Goal: Check status: Check status

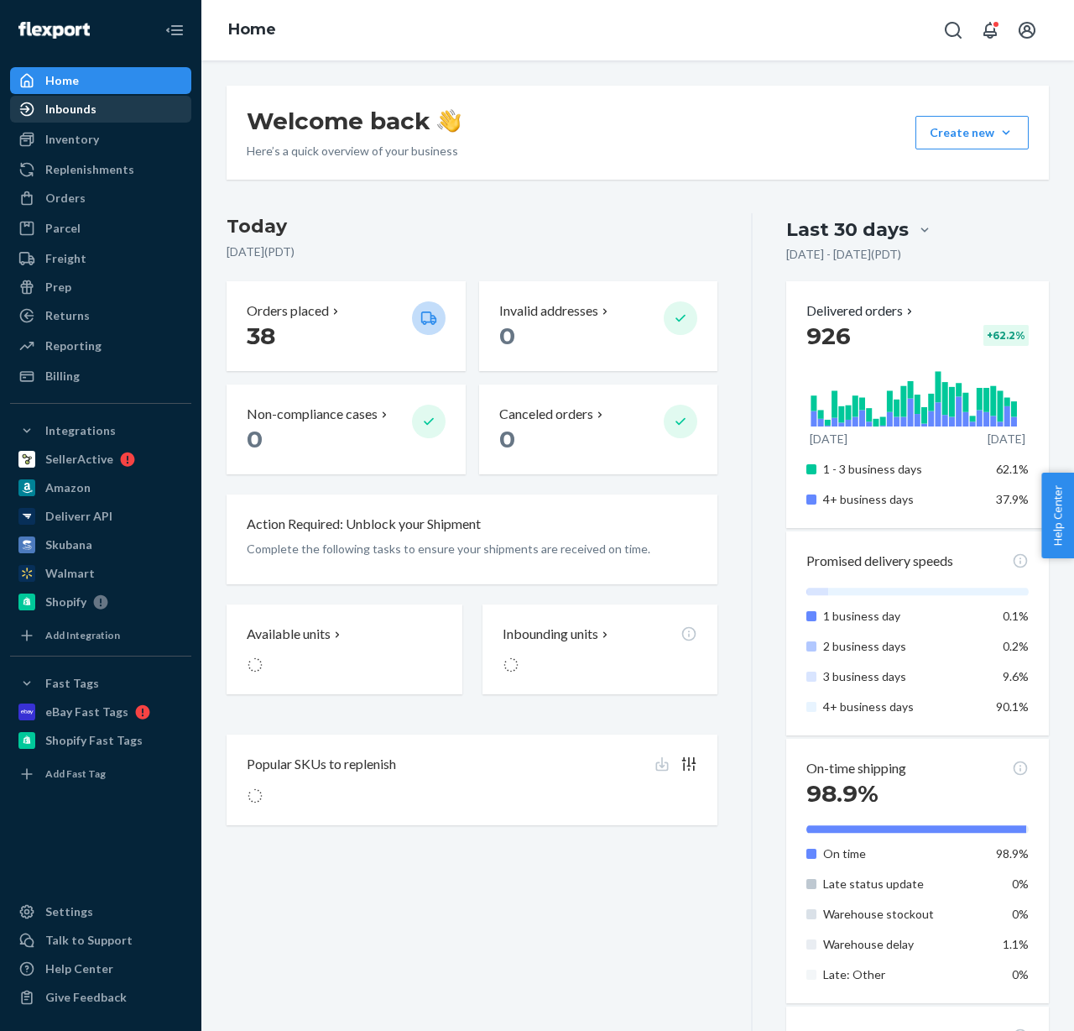
click at [84, 113] on div "Inbounds" at bounding box center [70, 109] width 51 height 17
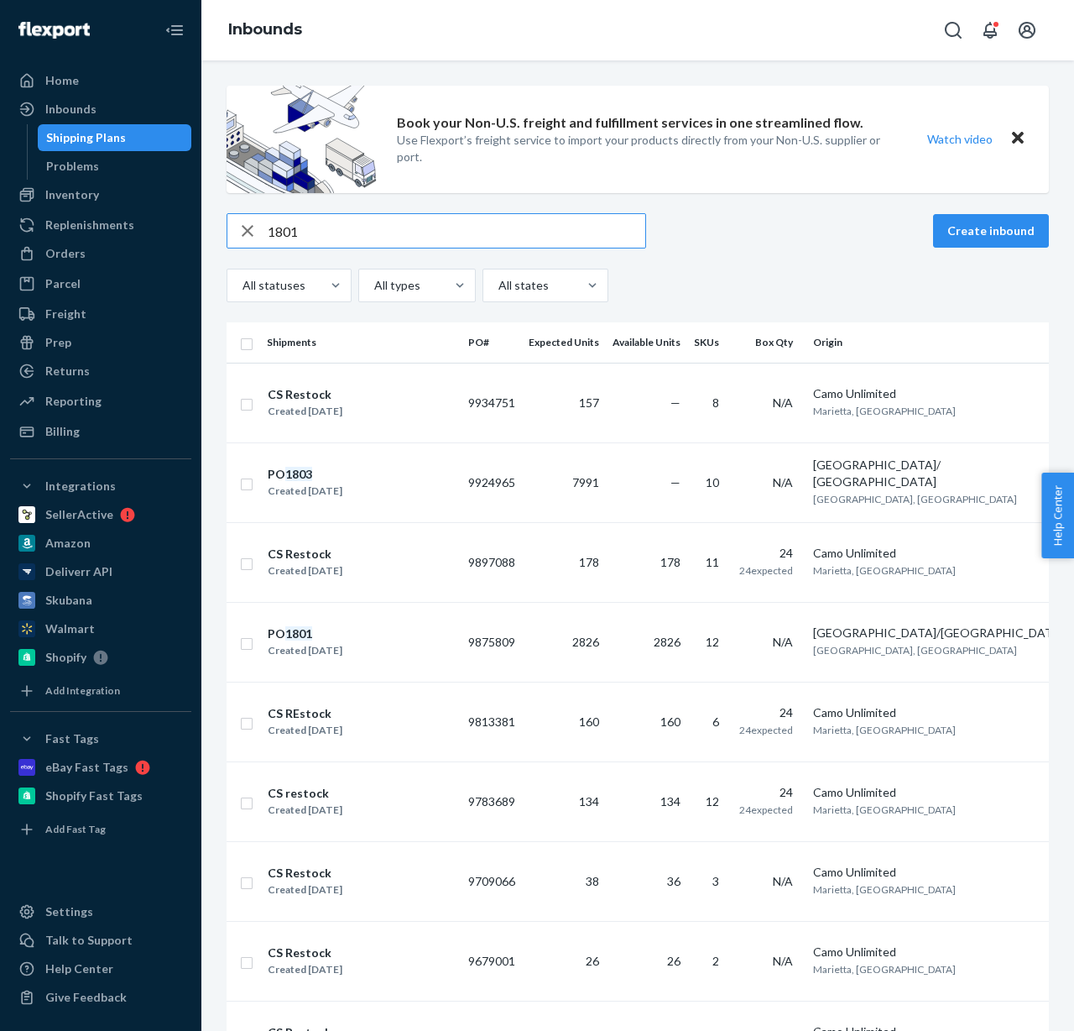
click at [290, 228] on input "1801" at bounding box center [457, 231] width 378 height 34
type input "1803"
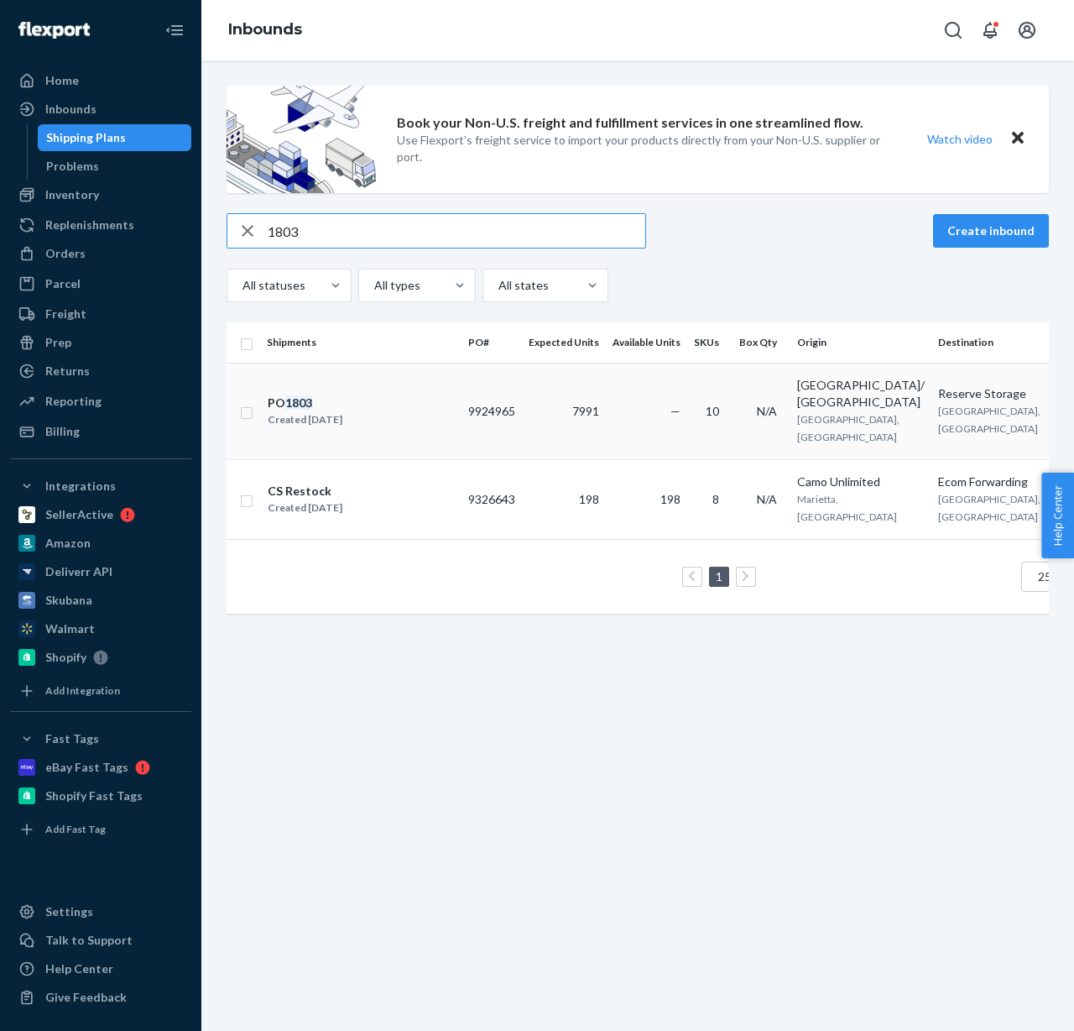
click at [425, 425] on td "PO 1803 Created [DATE]" at bounding box center [360, 411] width 201 height 97
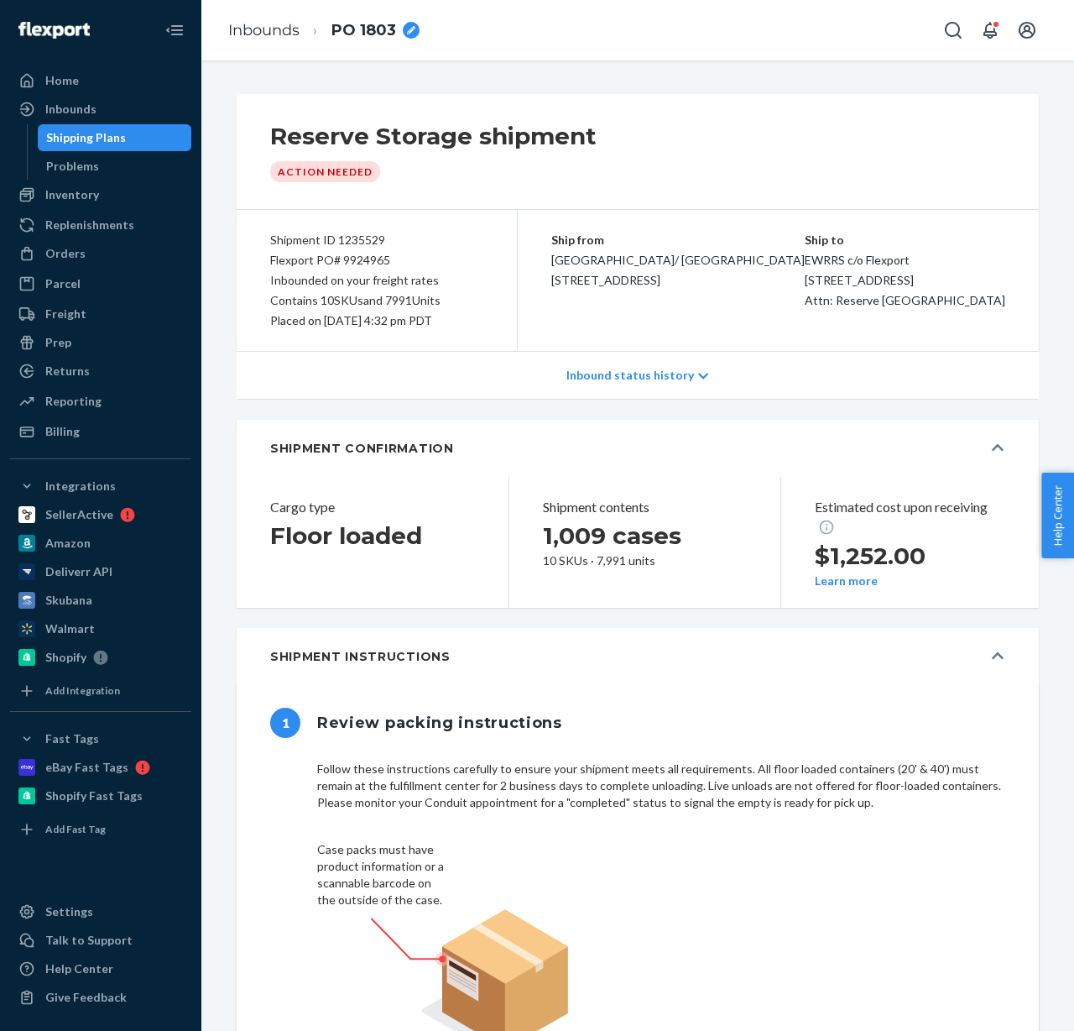
click at [360, 265] on div "Flexport PO# 9924965" at bounding box center [376, 260] width 213 height 20
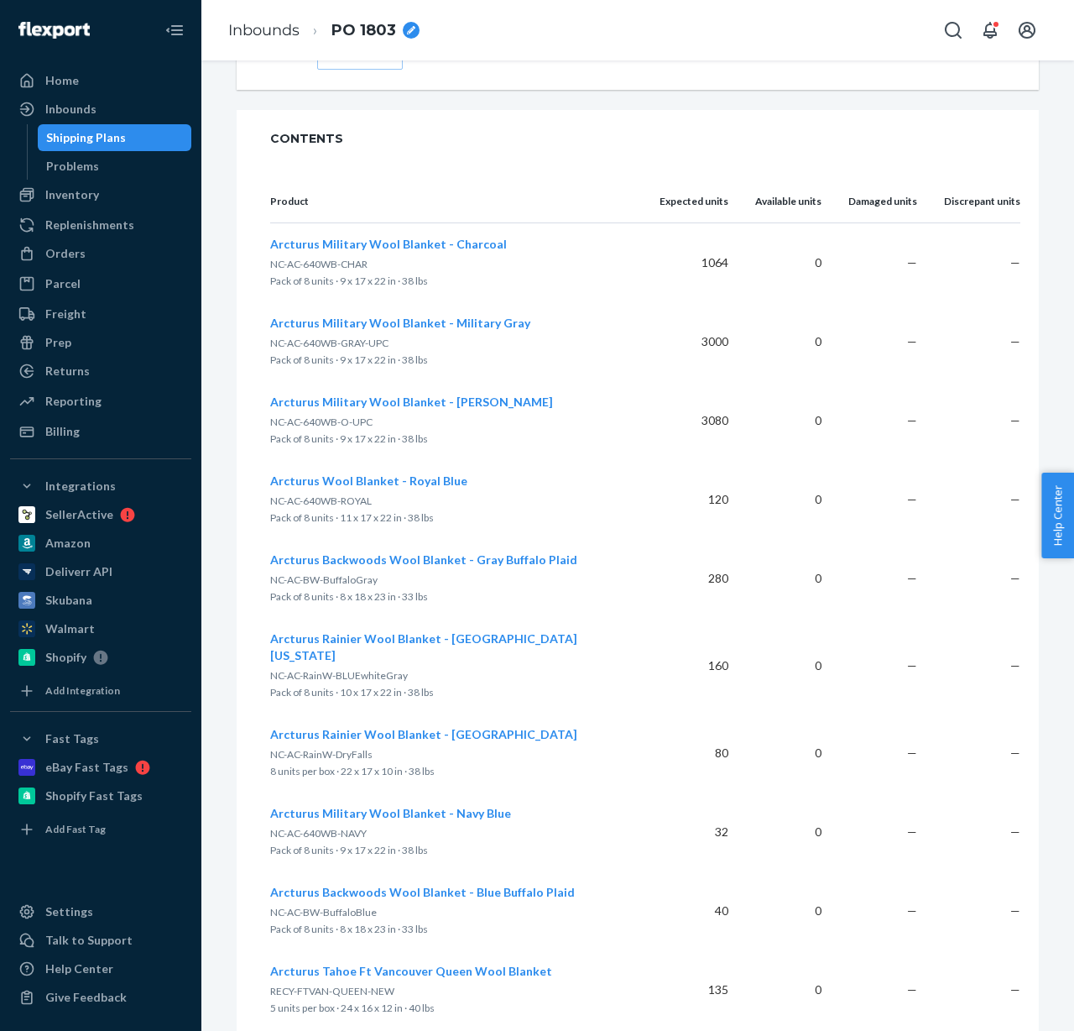
scroll to position [1641, 0]
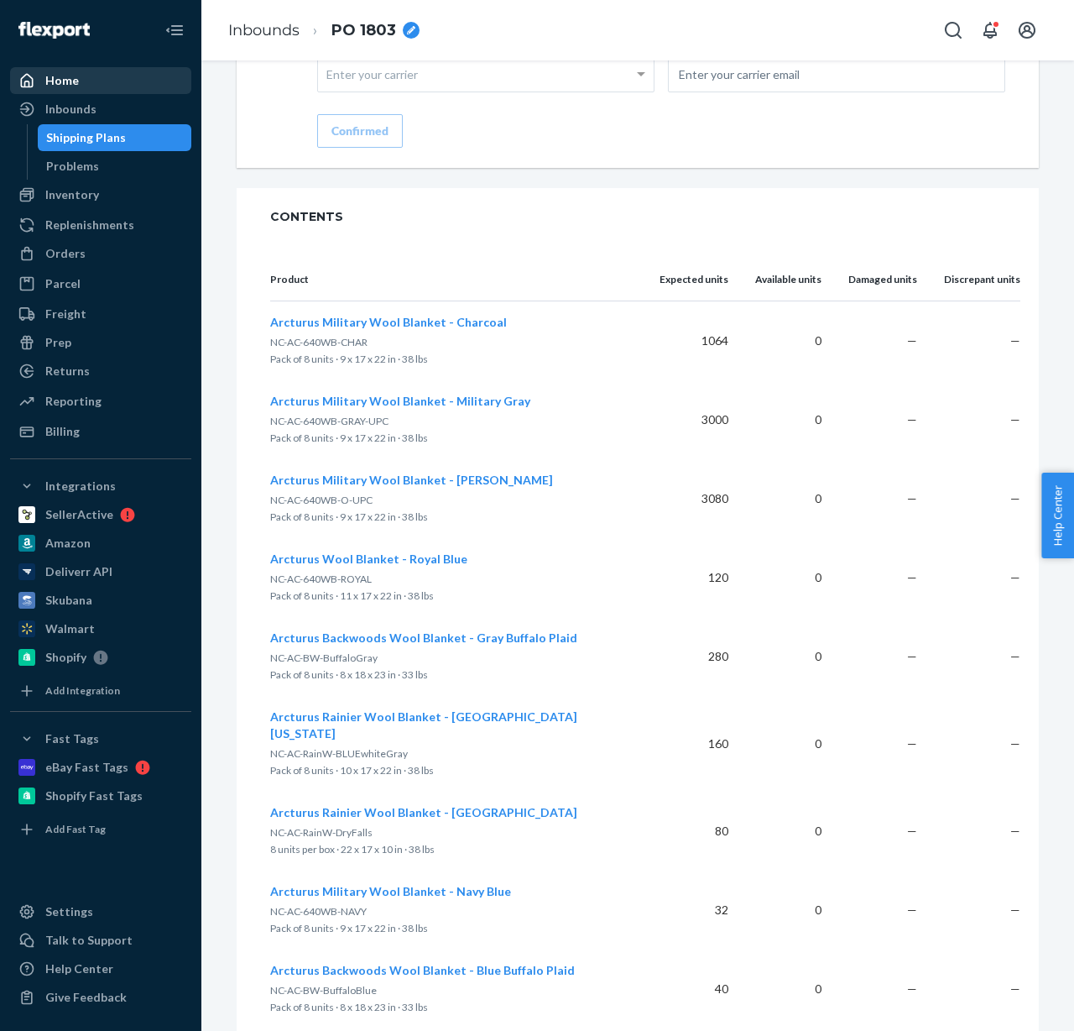
click at [89, 81] on div "Home" at bounding box center [101, 80] width 178 height 23
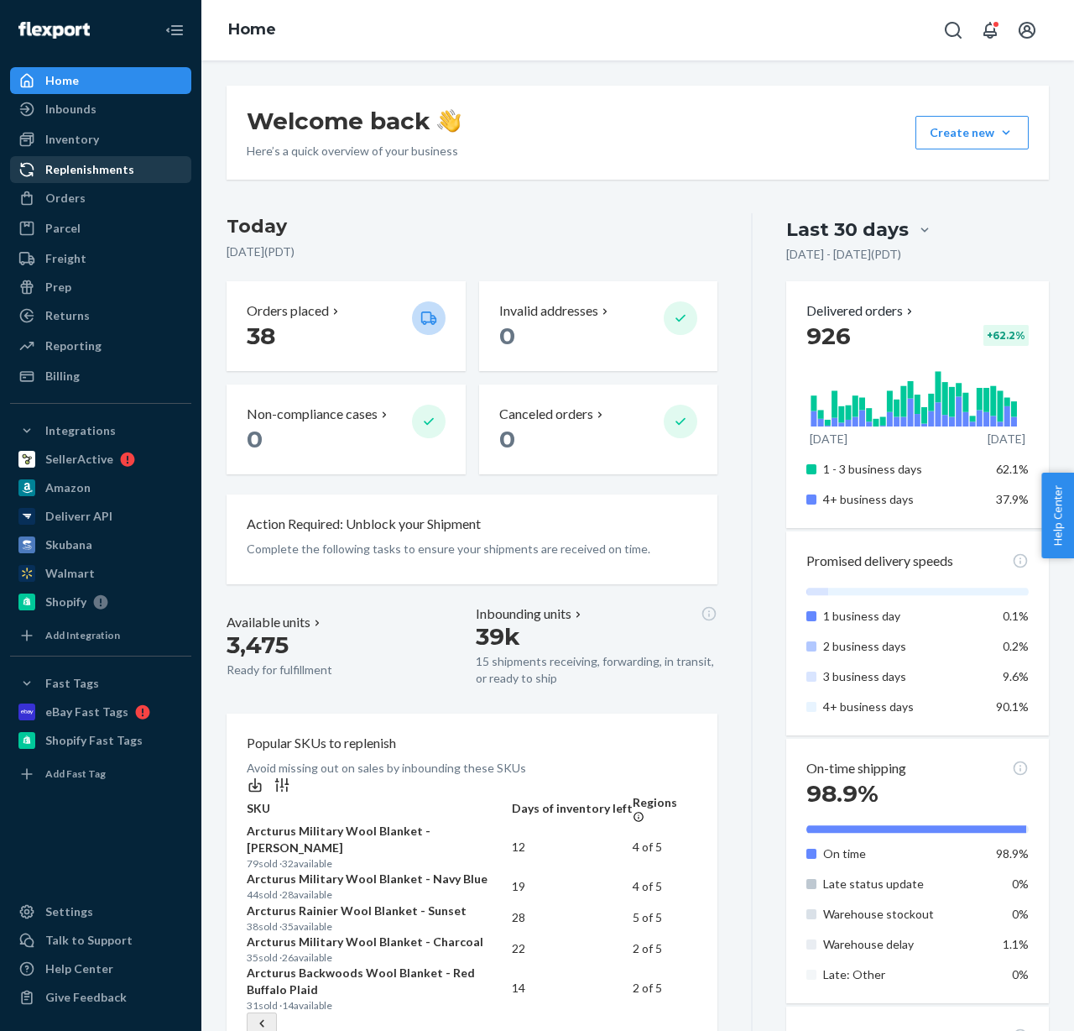
click at [87, 164] on div "Replenishments" at bounding box center [89, 169] width 89 height 17
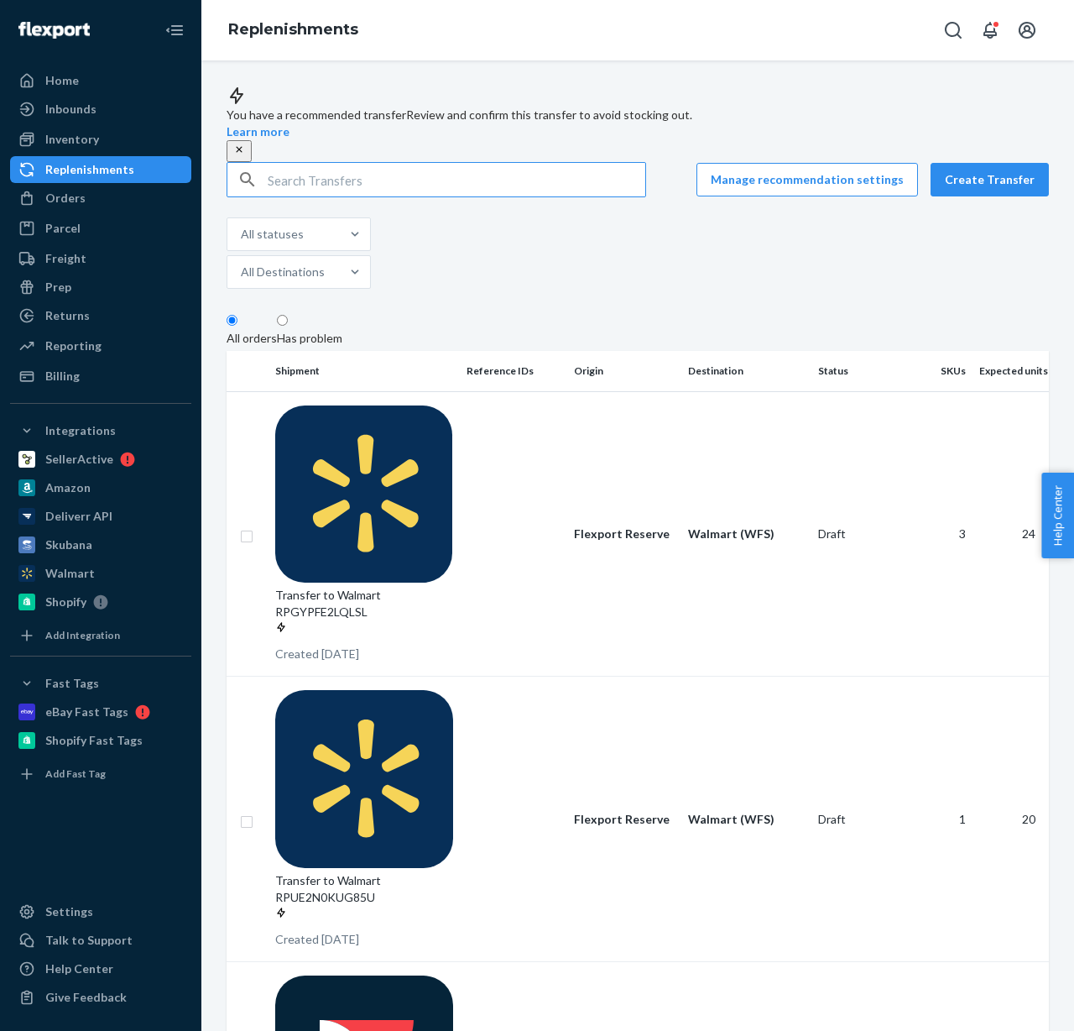
click at [462, 186] on input "text" at bounding box center [457, 180] width 378 height 34
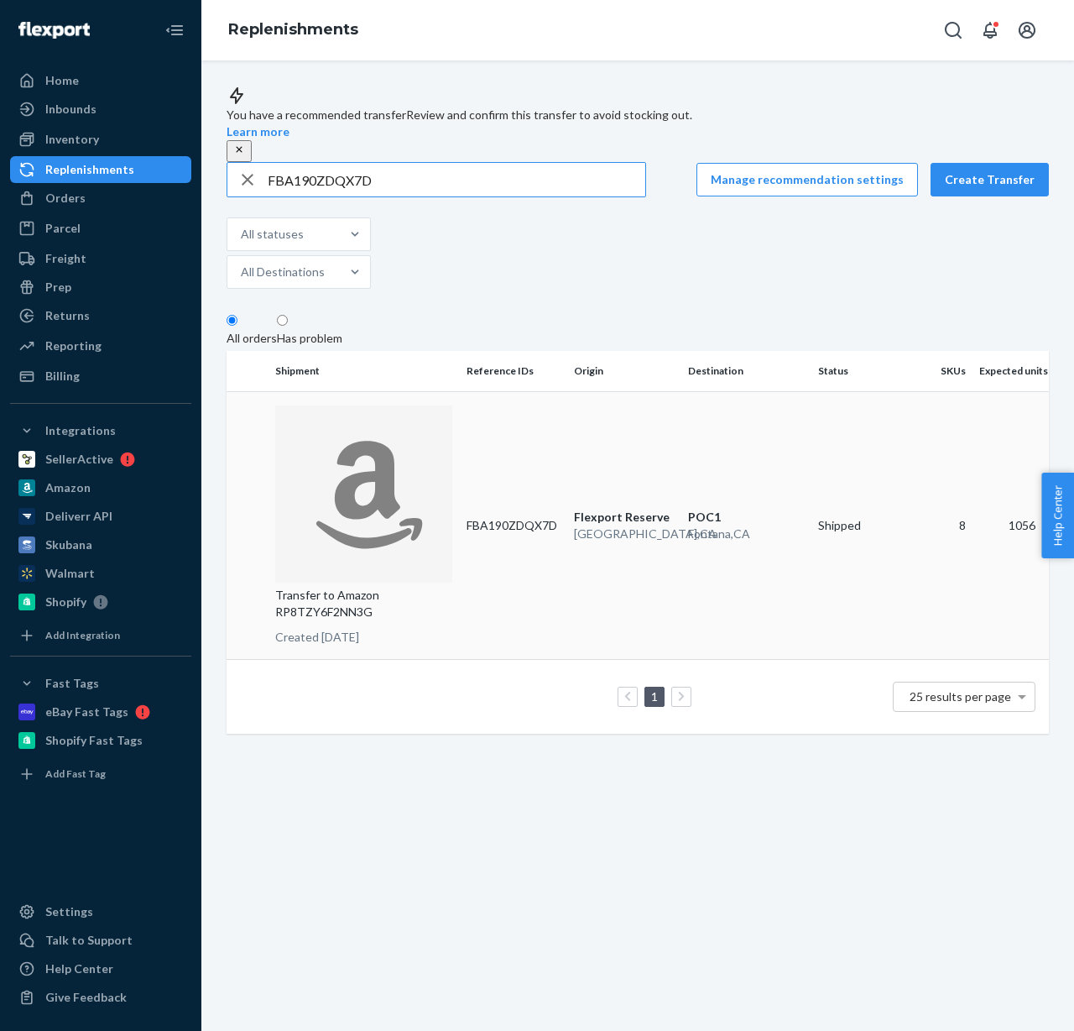
type input "FBA190ZDQX7D"
click at [517, 394] on td "FBA190ZDQX7D" at bounding box center [513, 525] width 107 height 269
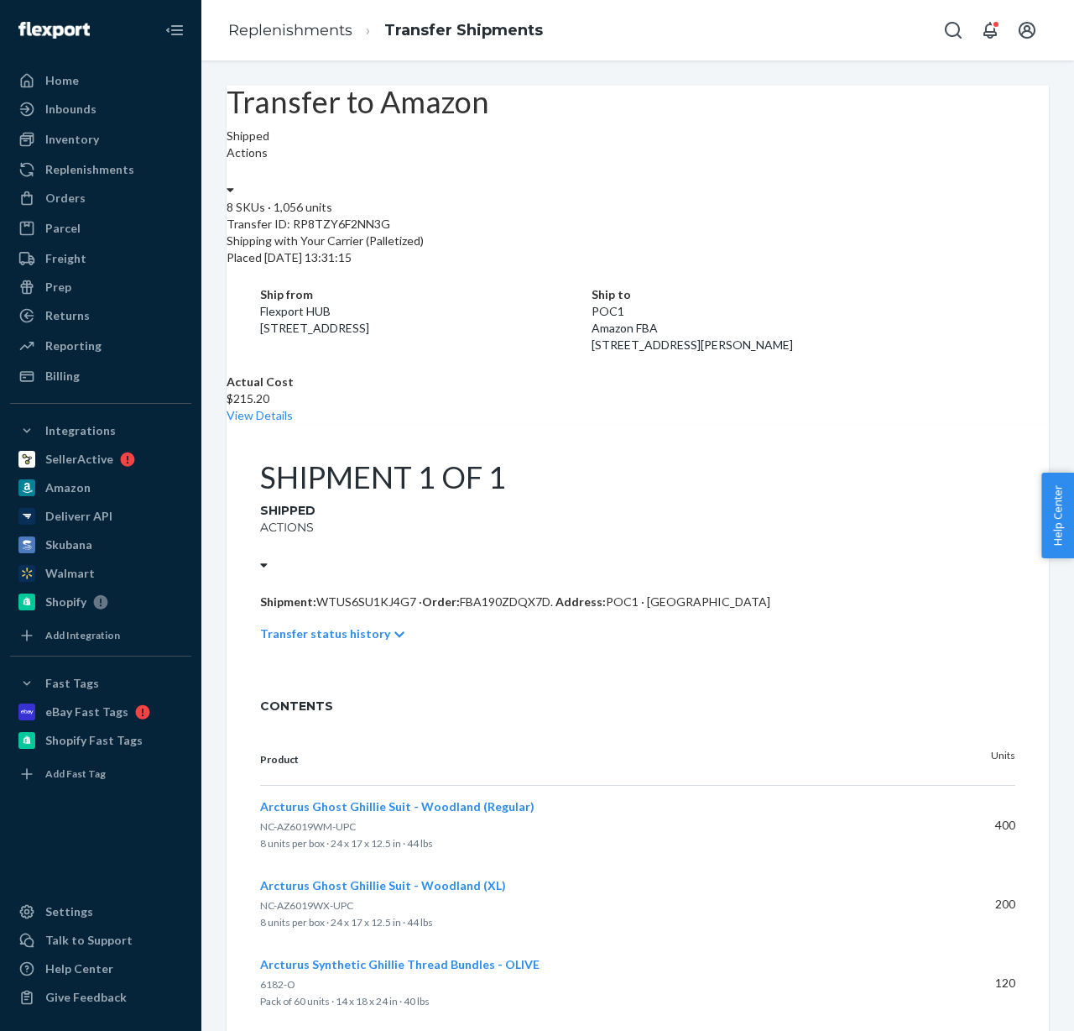
click at [314, 519] on label "Actions" at bounding box center [287, 527] width 54 height 17
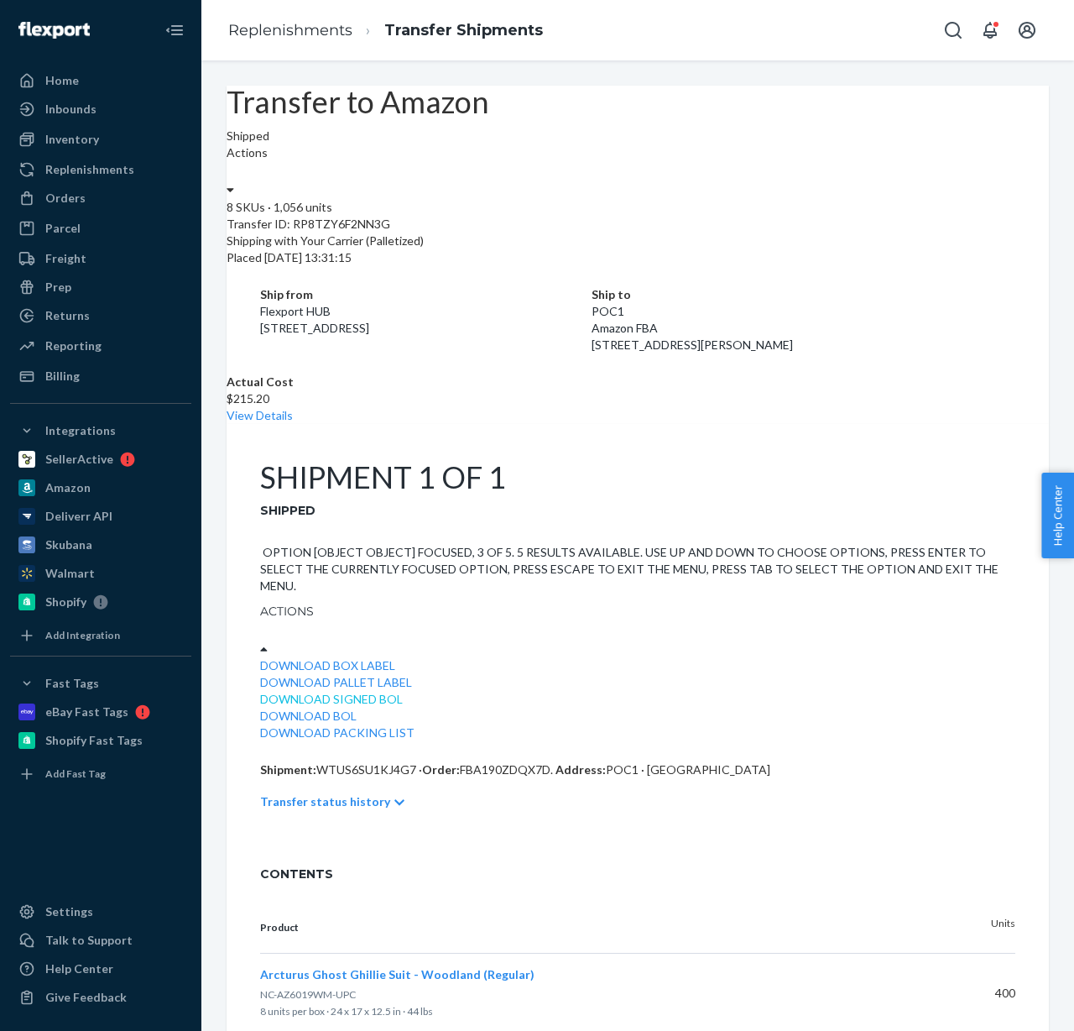
click at [403, 692] on link "Download Signed BOL" at bounding box center [331, 699] width 143 height 14
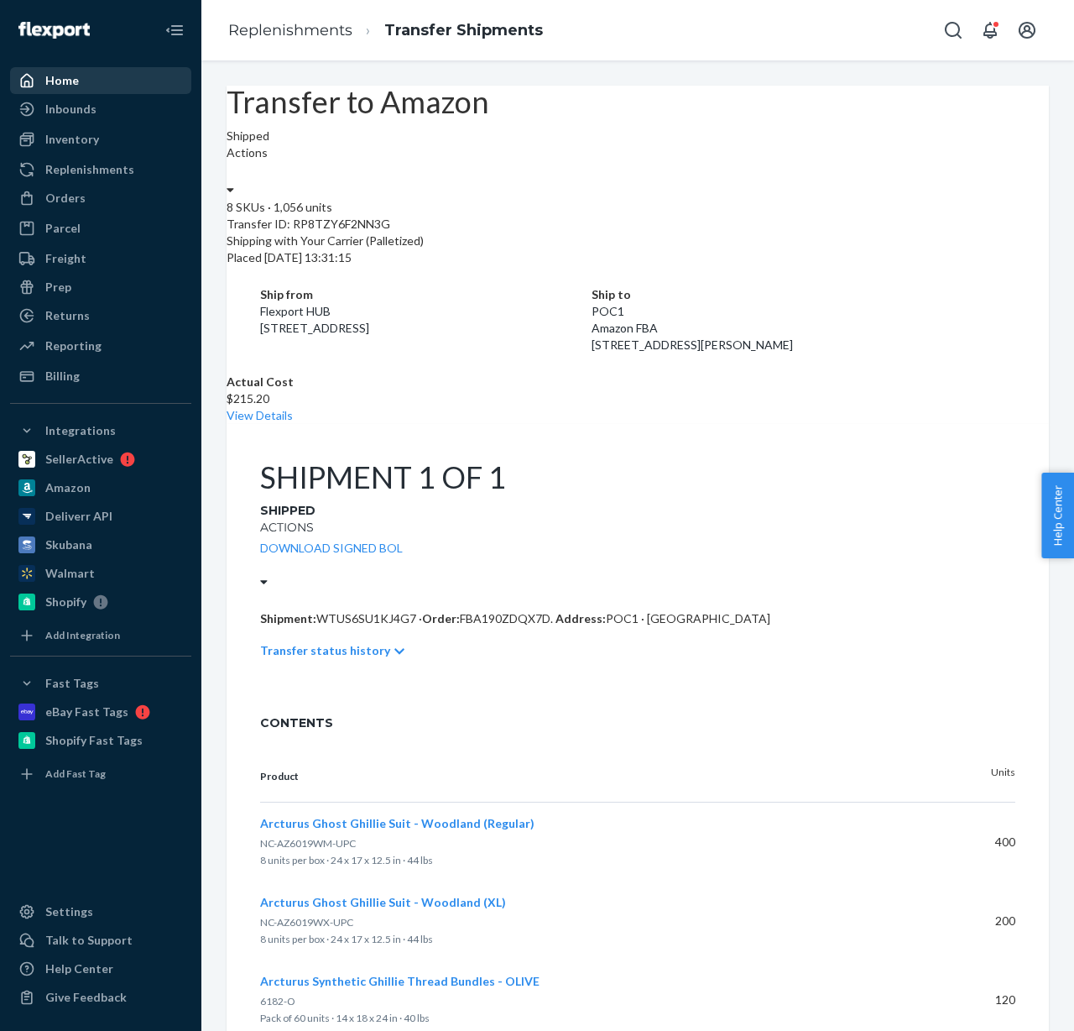
click at [86, 74] on div "Home" at bounding box center [101, 80] width 178 height 23
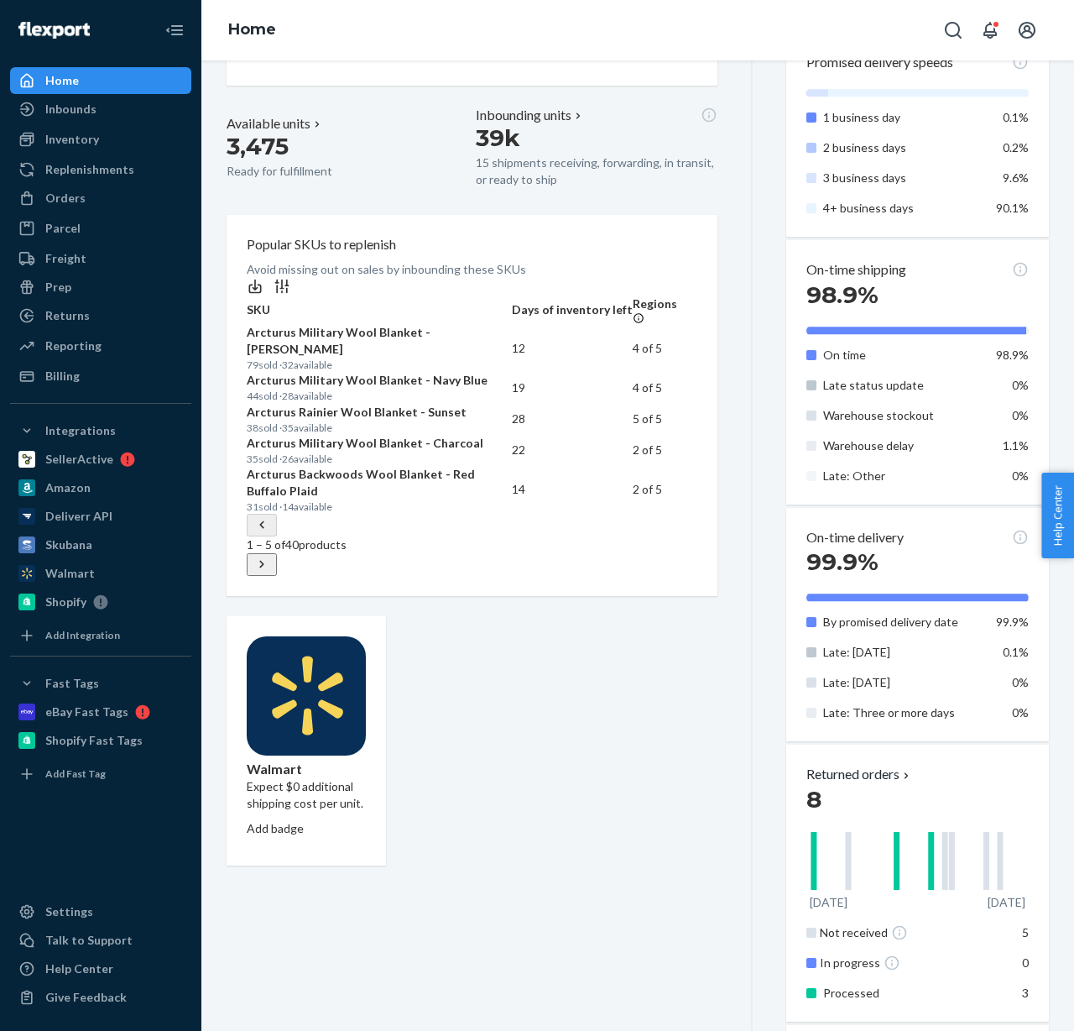
scroll to position [510, 0]
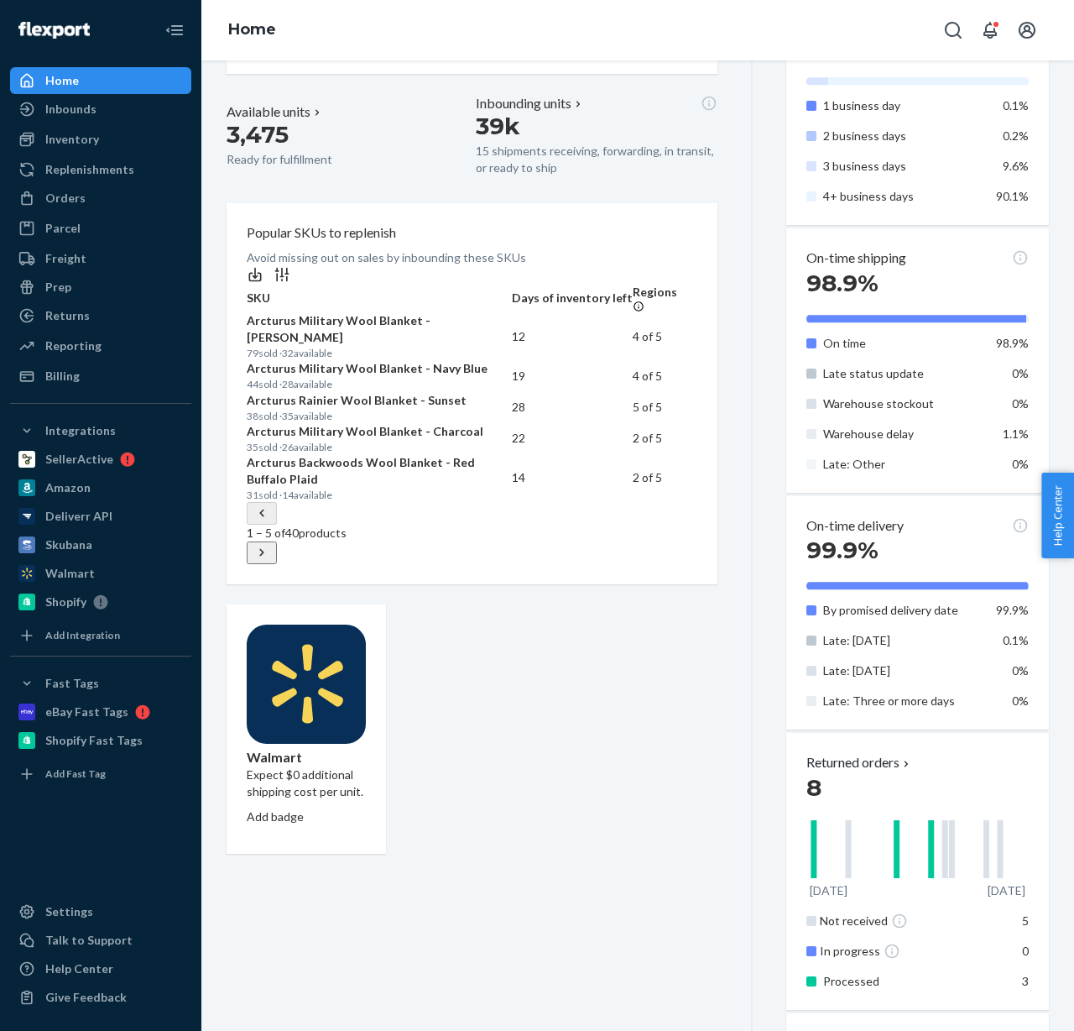
click at [270, 561] on icon at bounding box center [261, 552] width 17 height 17
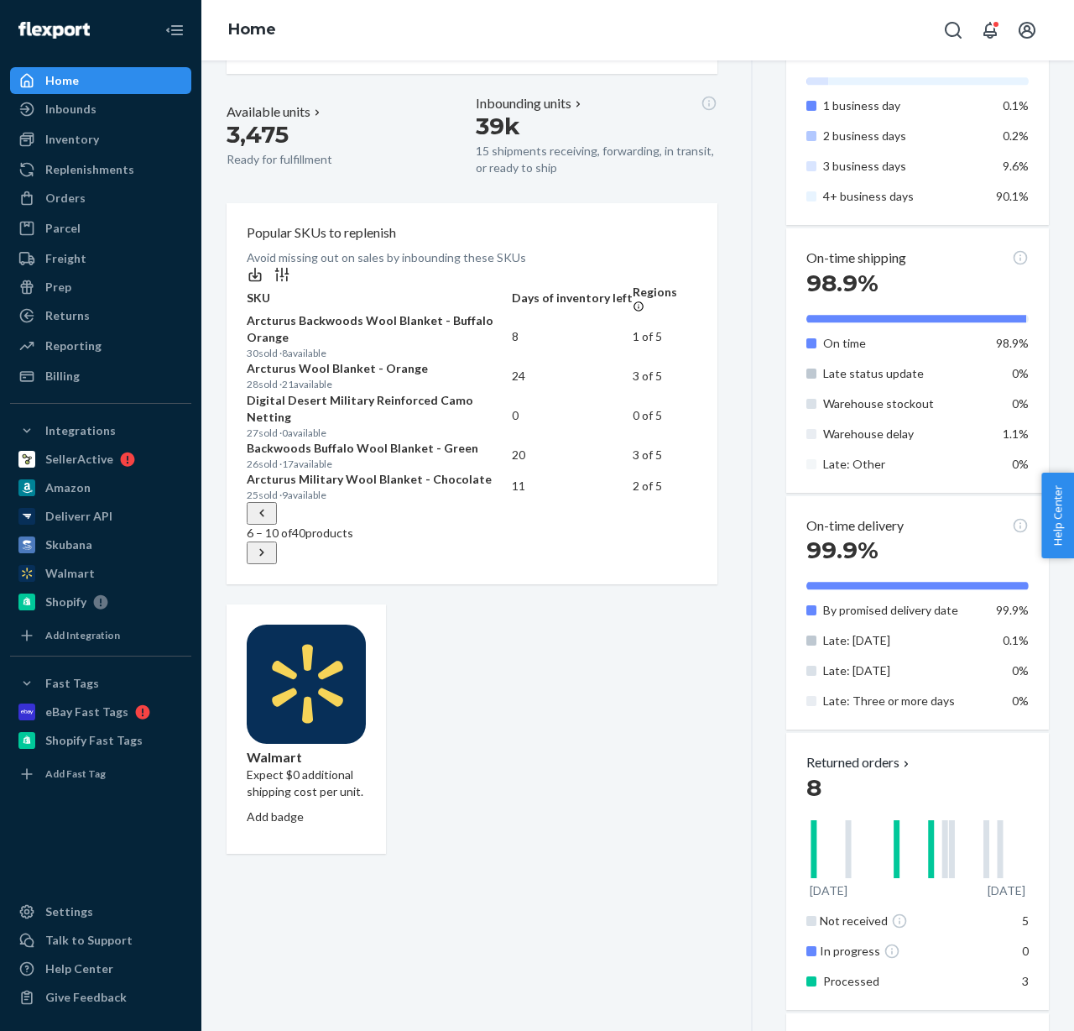
click at [264, 556] on icon at bounding box center [261, 553] width 4 height 8
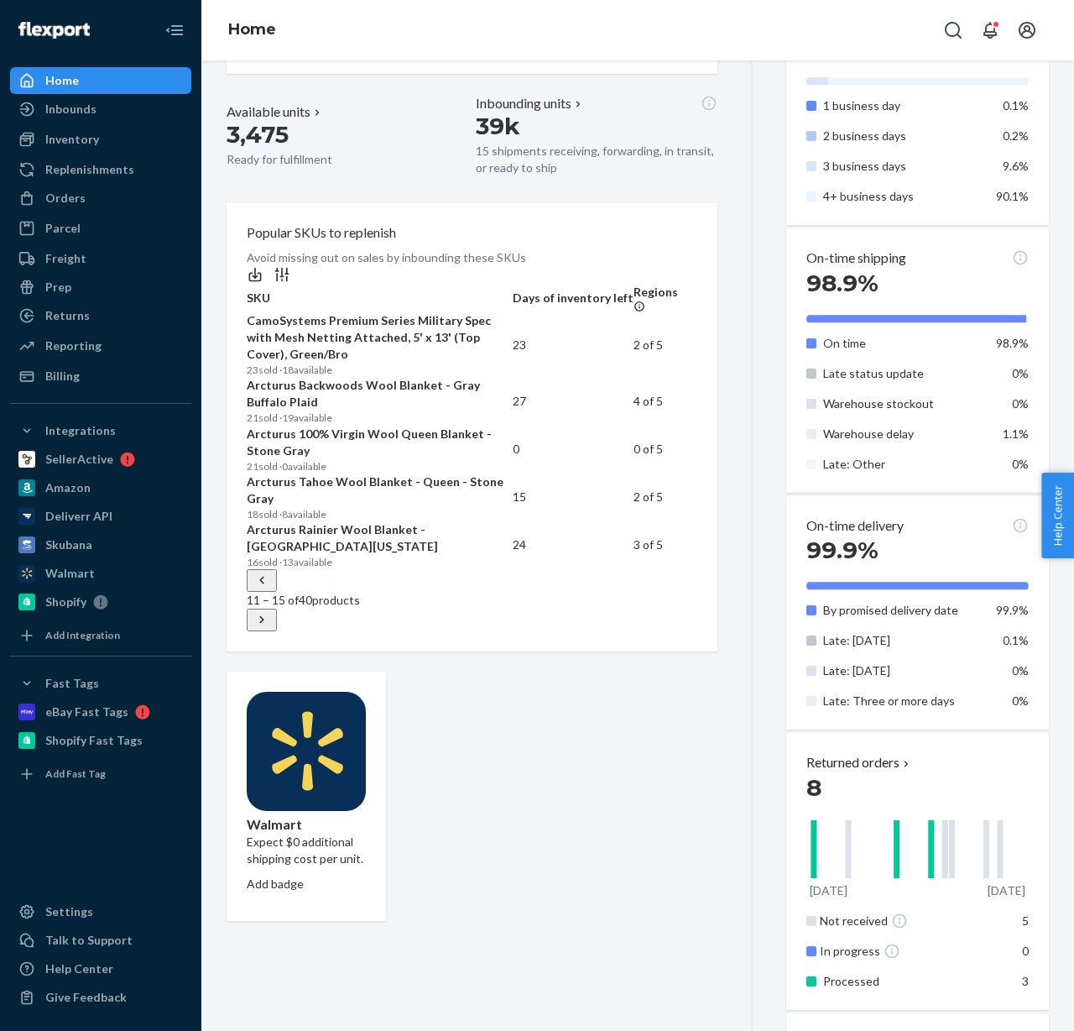
click at [543, 425] on td "27" at bounding box center [573, 401] width 121 height 48
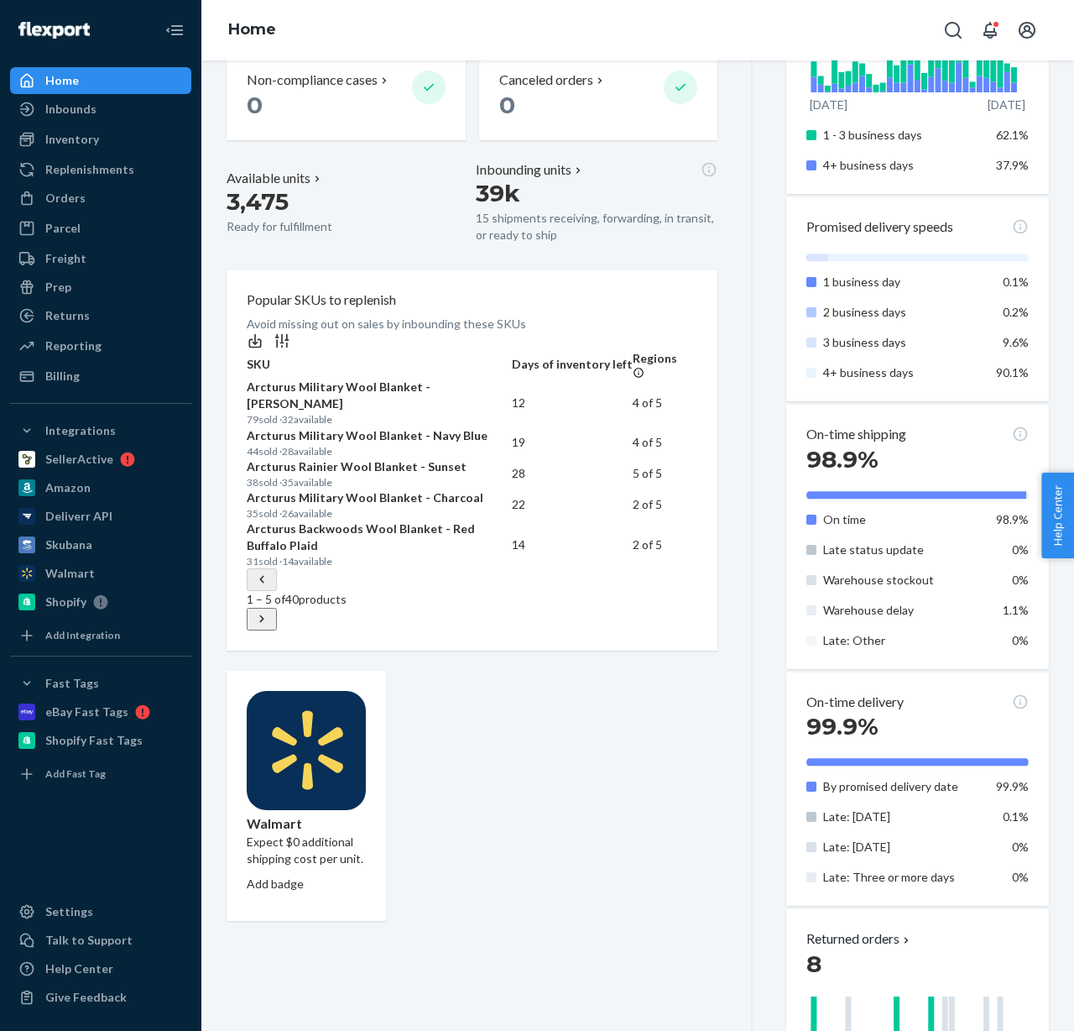
scroll to position [670, 0]
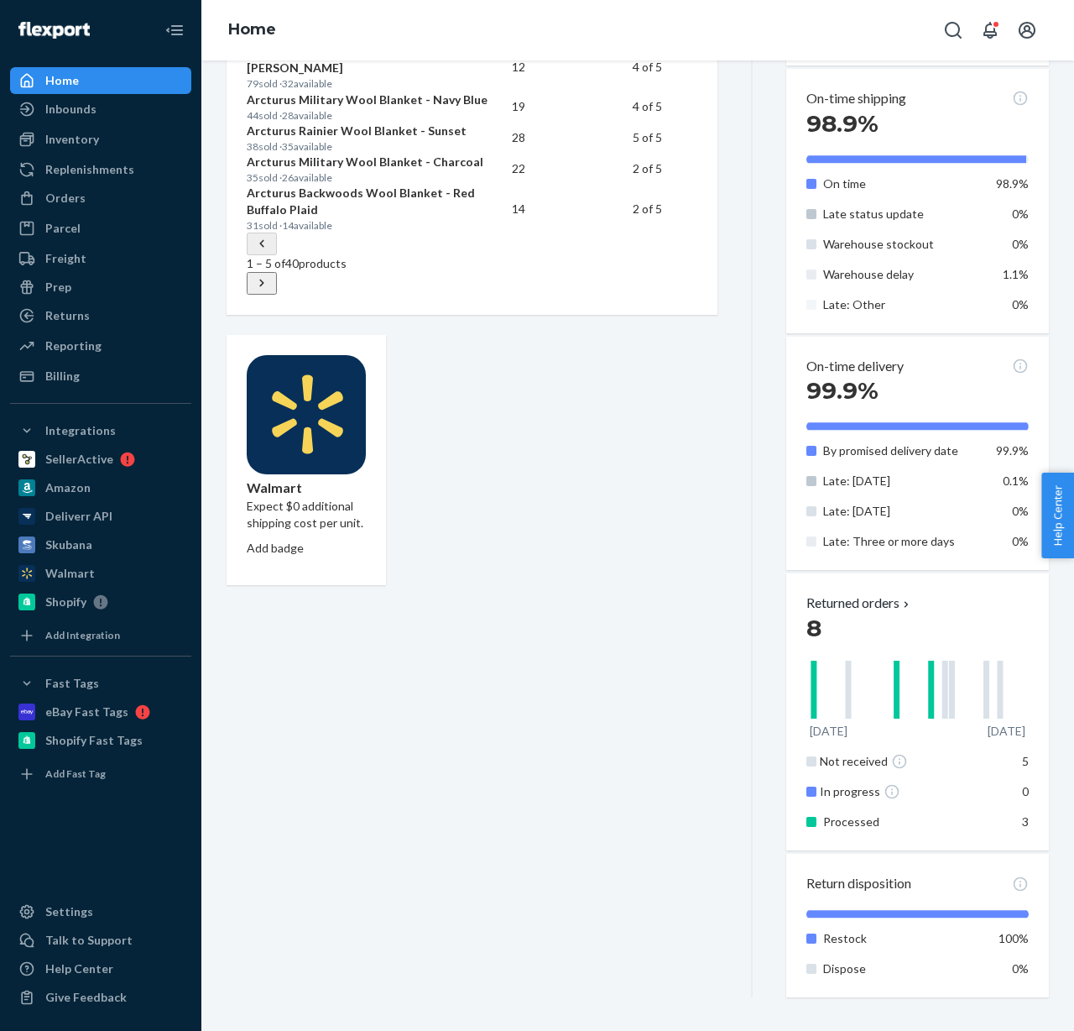
click at [270, 291] on icon at bounding box center [261, 282] width 17 height 17
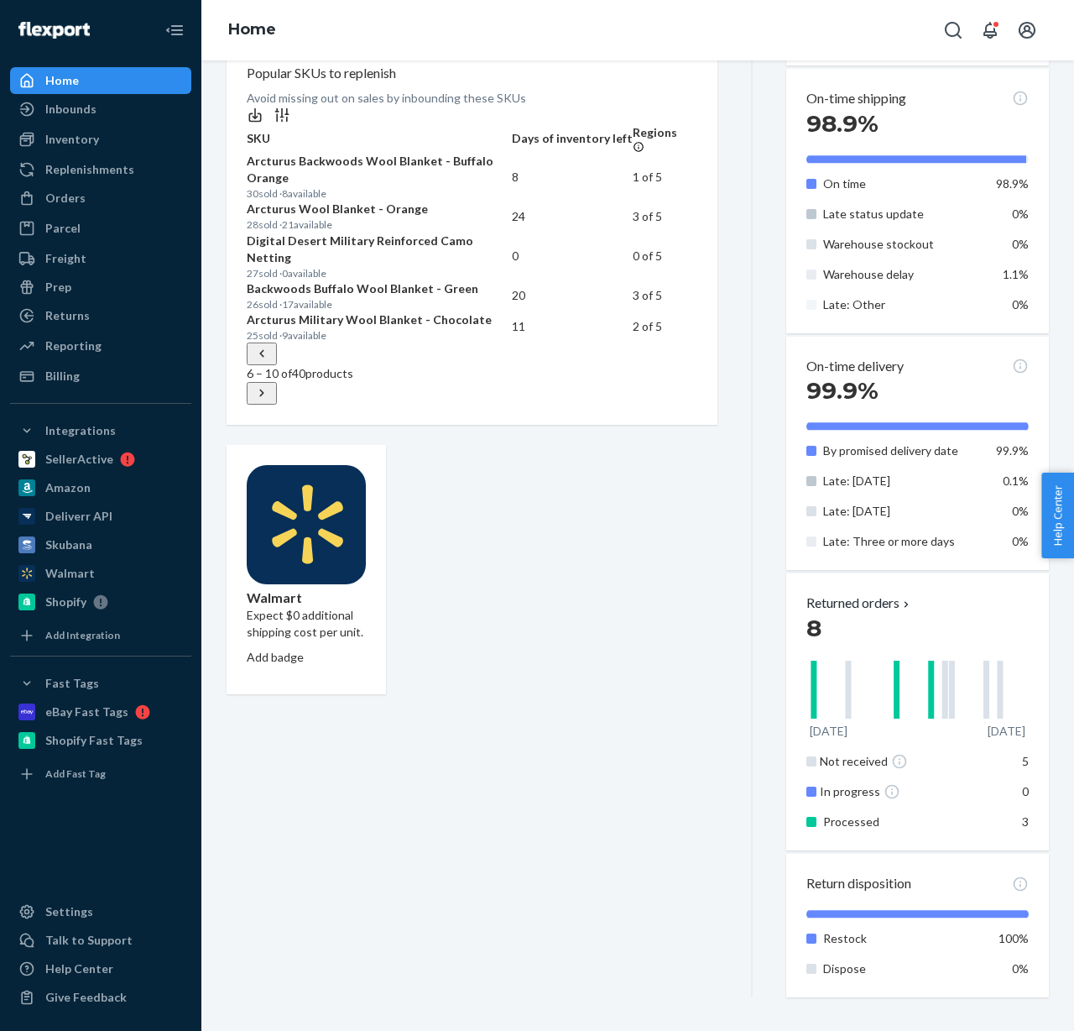
click at [270, 401] on icon at bounding box center [261, 392] width 17 height 17
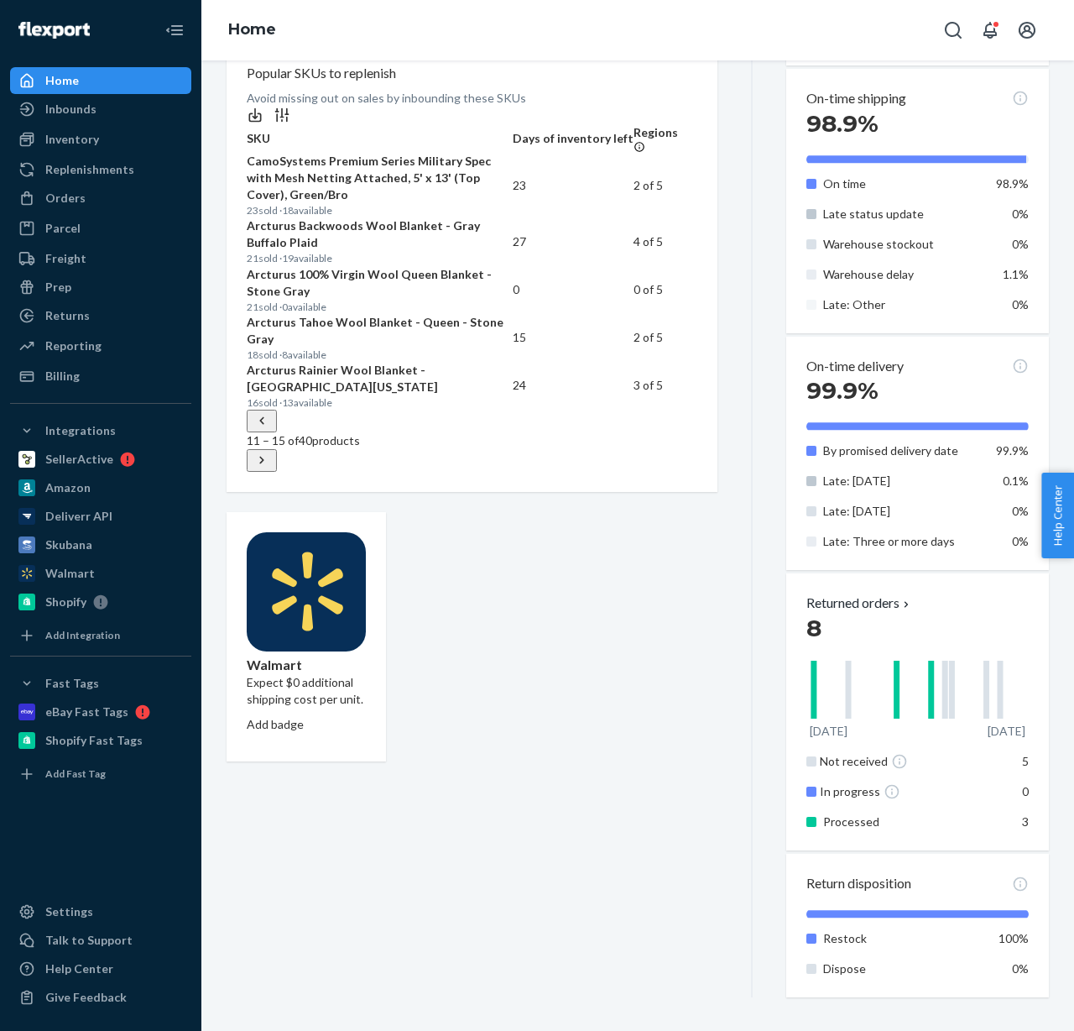
click at [486, 203] on p "CamoSystems Premium Series Military Spec with Mesh Netting Attached, 5' x 13' (…" at bounding box center [380, 178] width 266 height 50
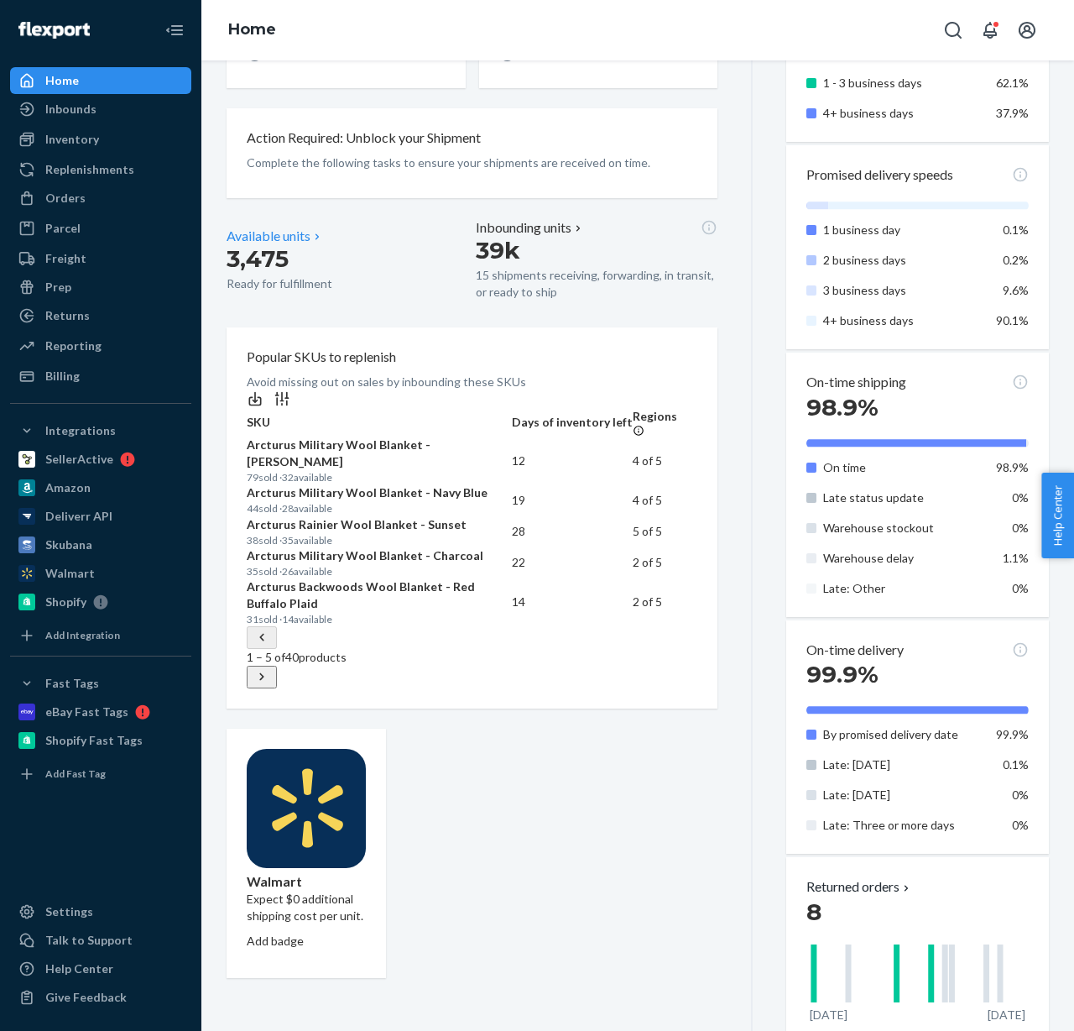
scroll to position [670, 0]
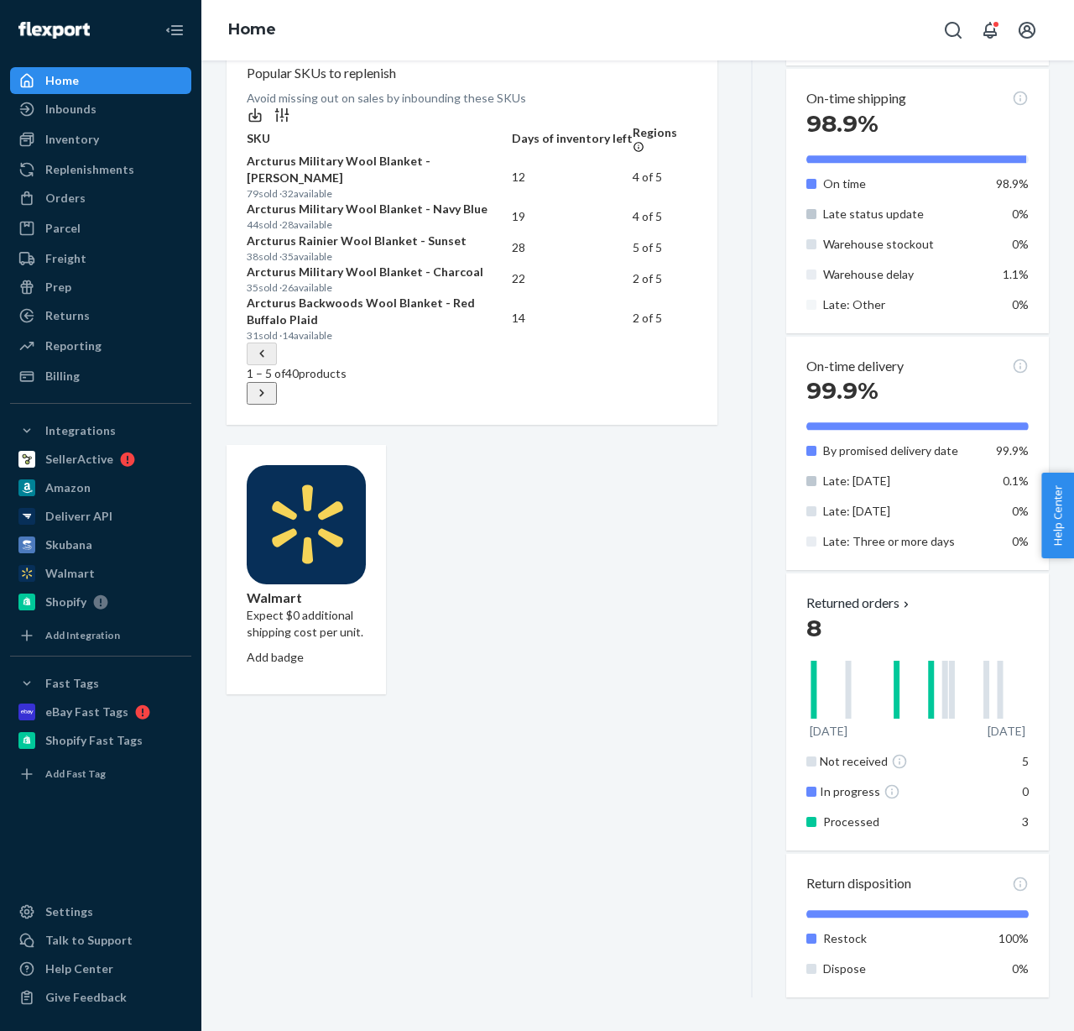
click at [270, 401] on icon at bounding box center [261, 392] width 17 height 17
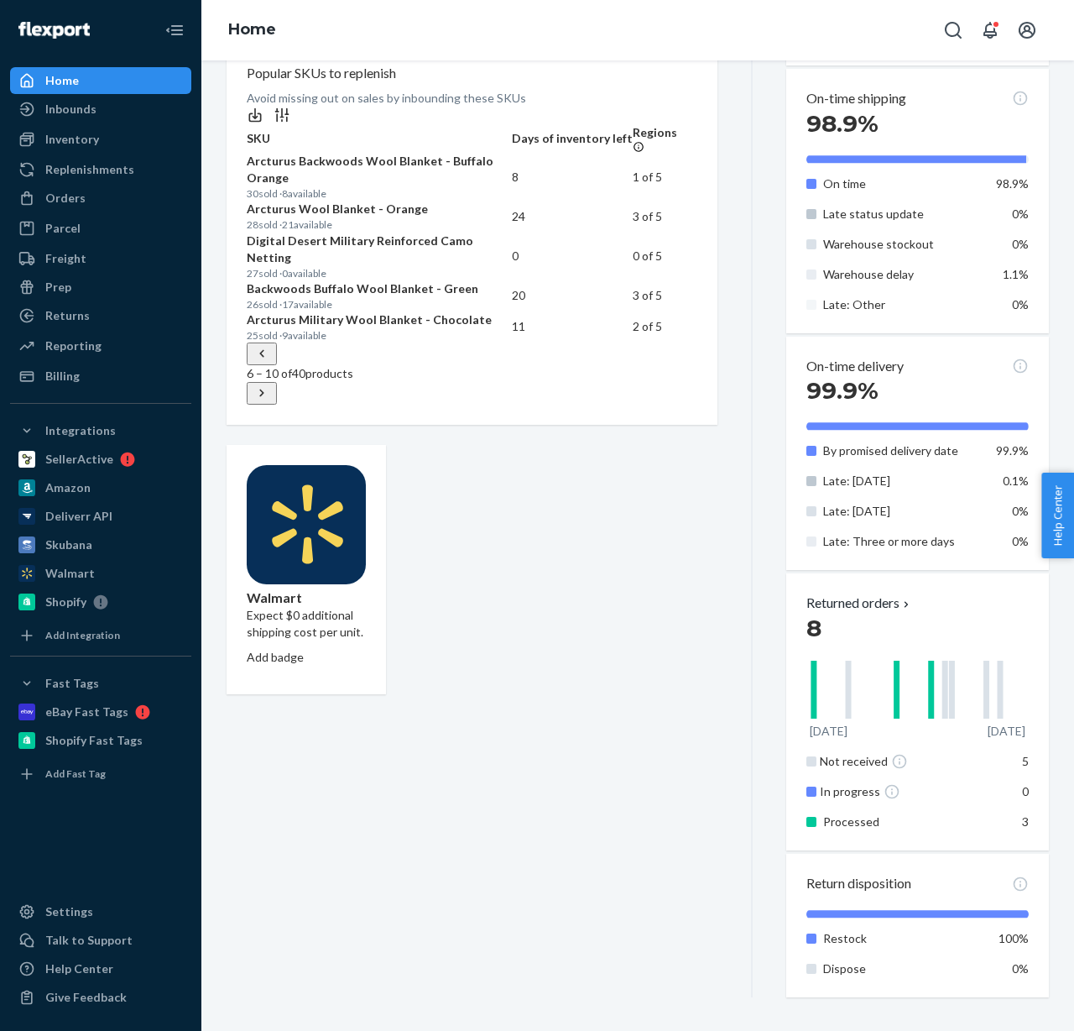
click at [681, 405] on div "6 – 10 of 40 products" at bounding box center [472, 373] width 451 height 62
click at [270, 401] on icon at bounding box center [261, 392] width 17 height 17
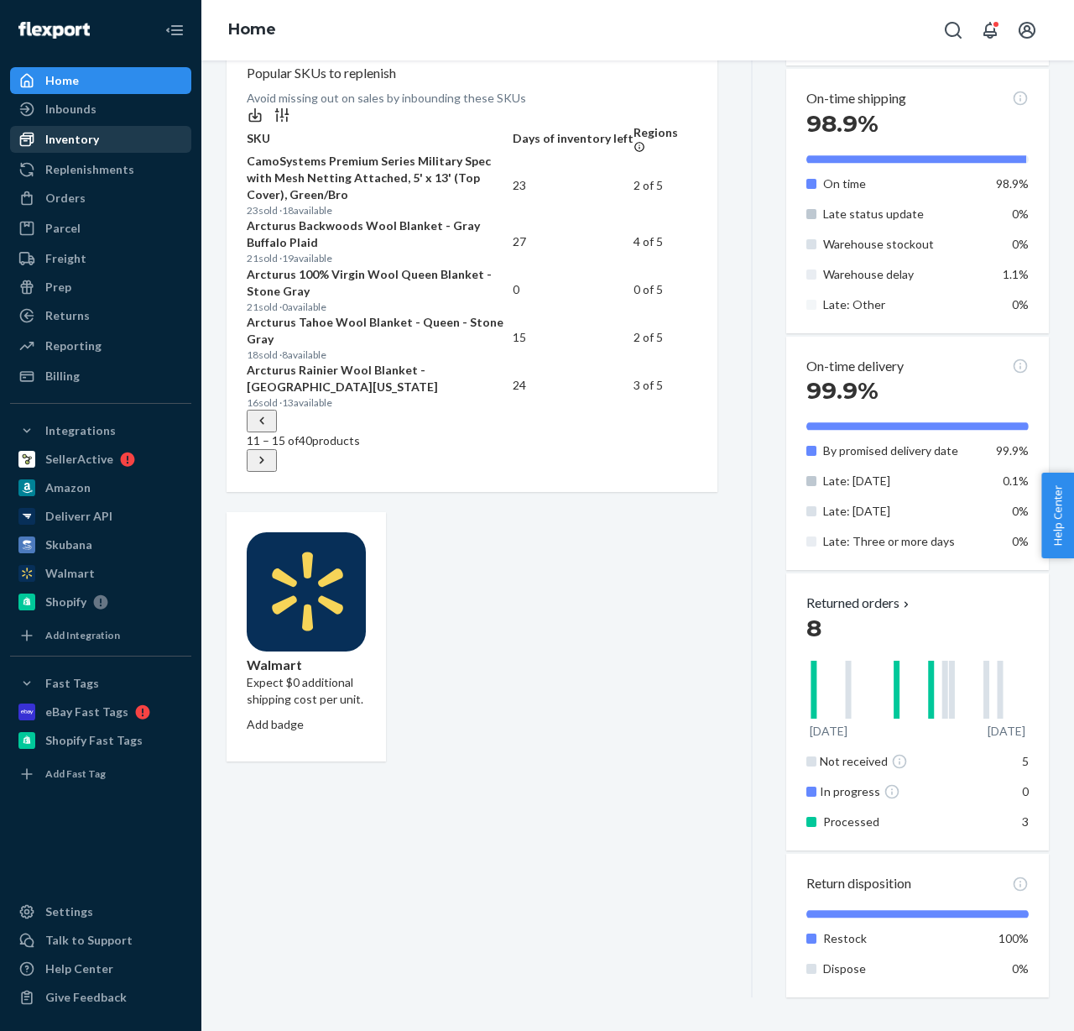
click at [105, 143] on div "Inventory" at bounding box center [101, 139] width 178 height 23
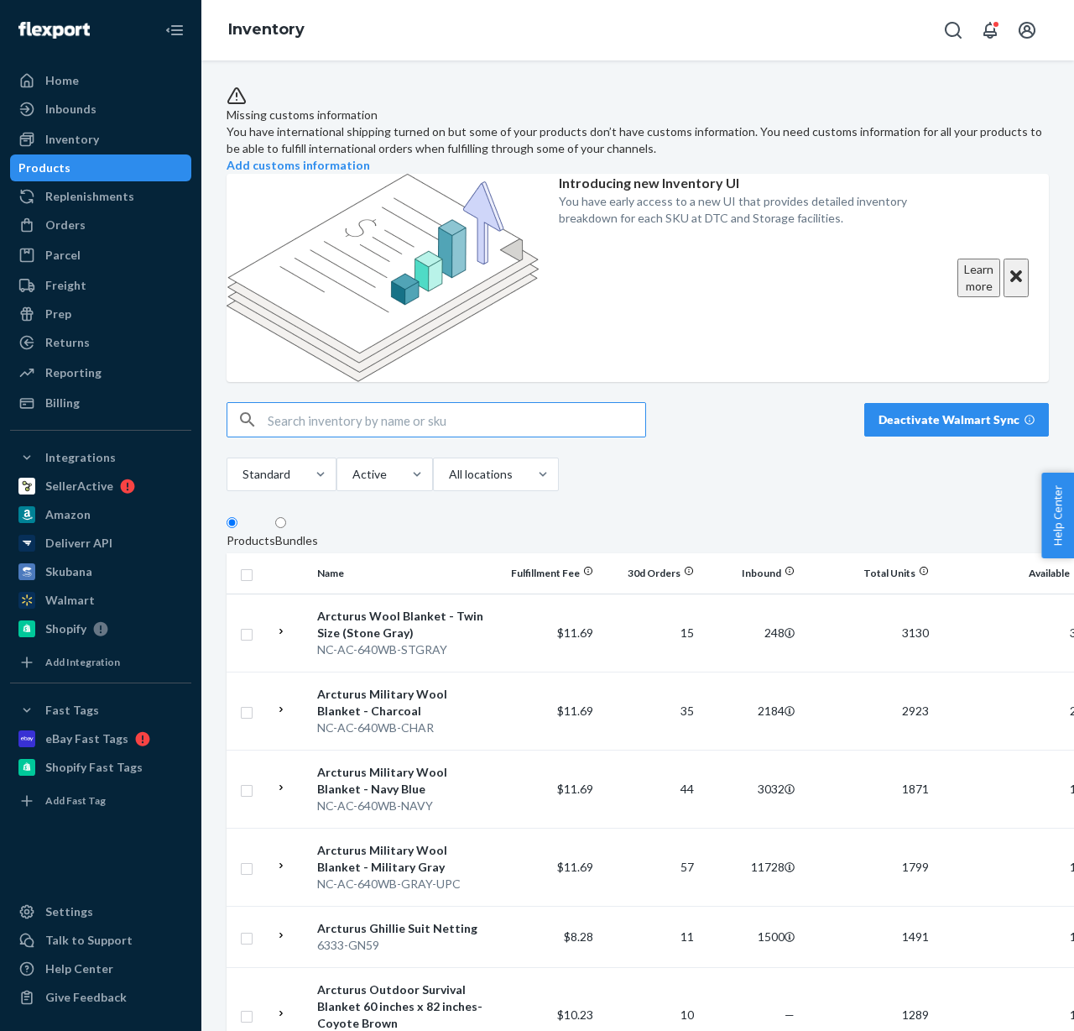
click at [393, 403] on input "text" at bounding box center [457, 420] width 378 height 34
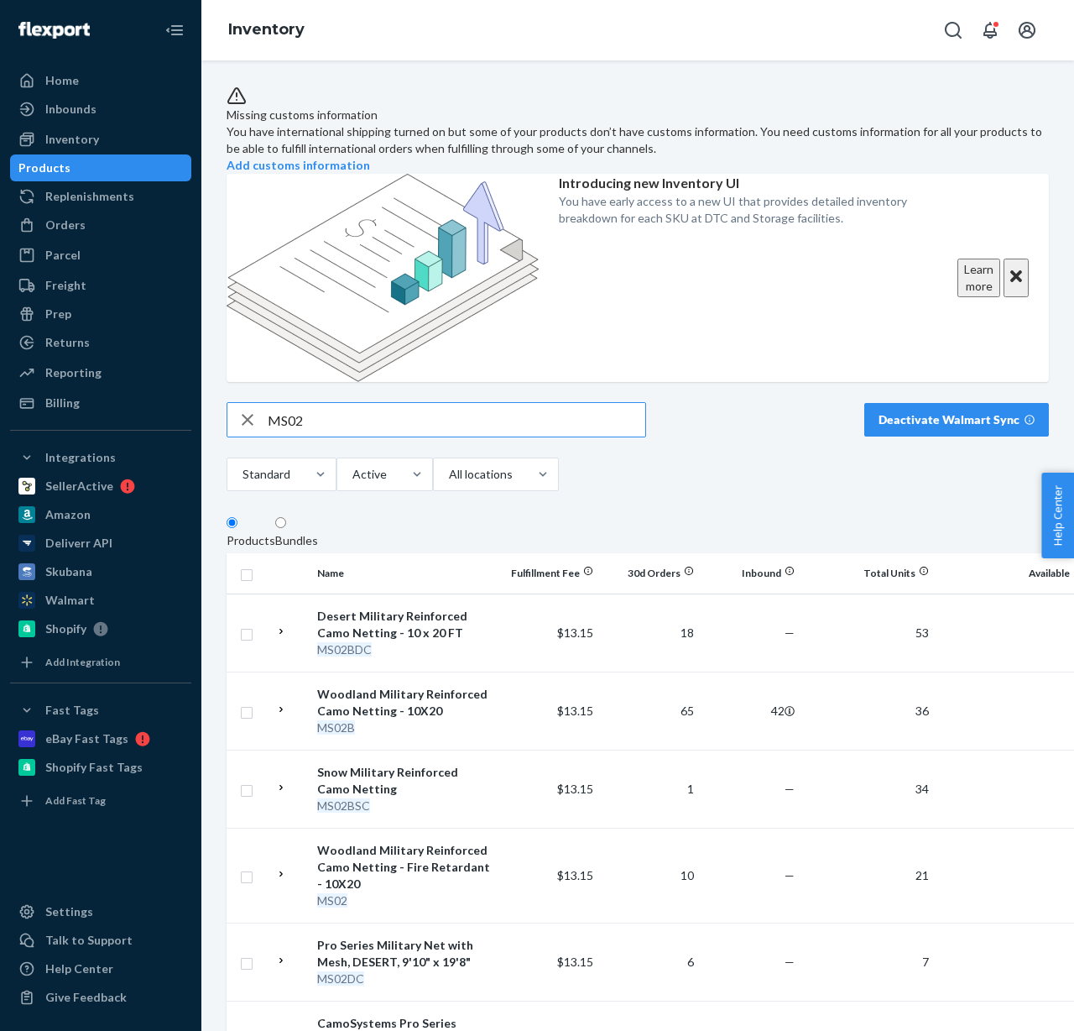
click at [306, 403] on input "MS02" at bounding box center [457, 420] width 378 height 34
type input "MS01"
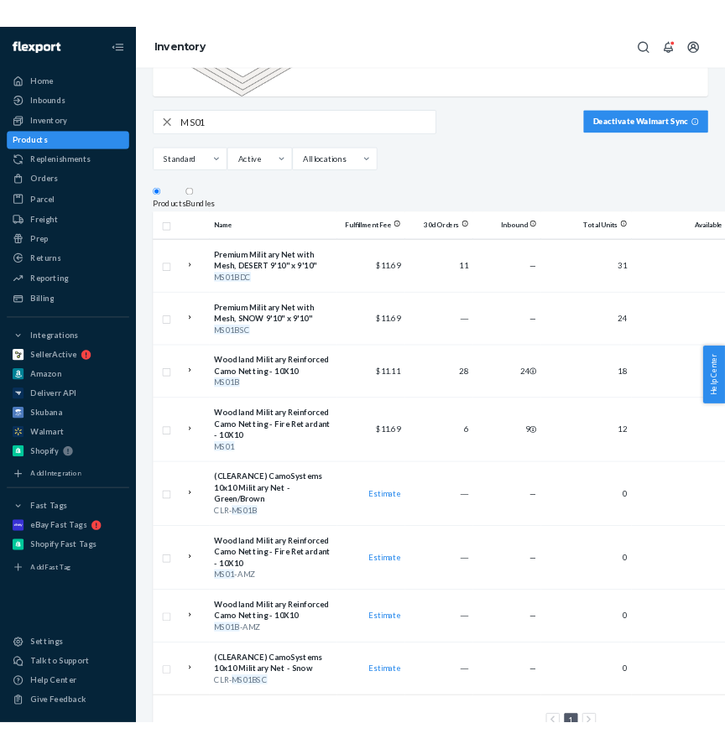
scroll to position [388, 0]
